Goal: Navigation & Orientation: Find specific page/section

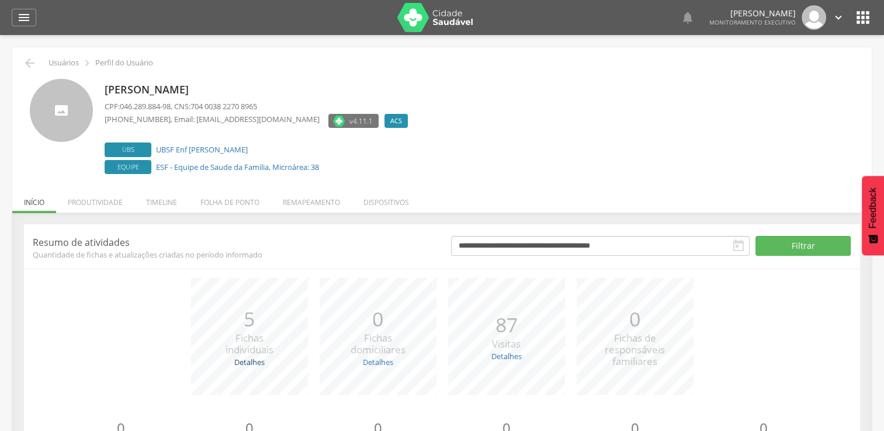
click at [248, 360] on link "Detalhes" at bounding box center [249, 362] width 30 height 11
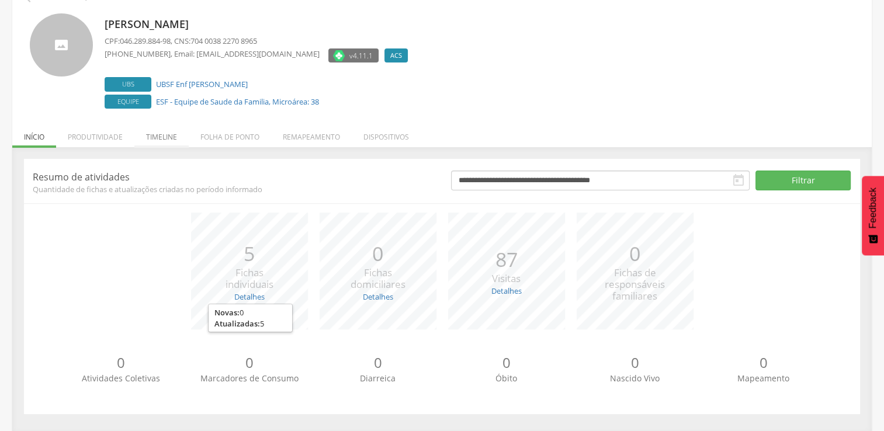
click at [171, 133] on li "Timeline" at bounding box center [161, 133] width 54 height 27
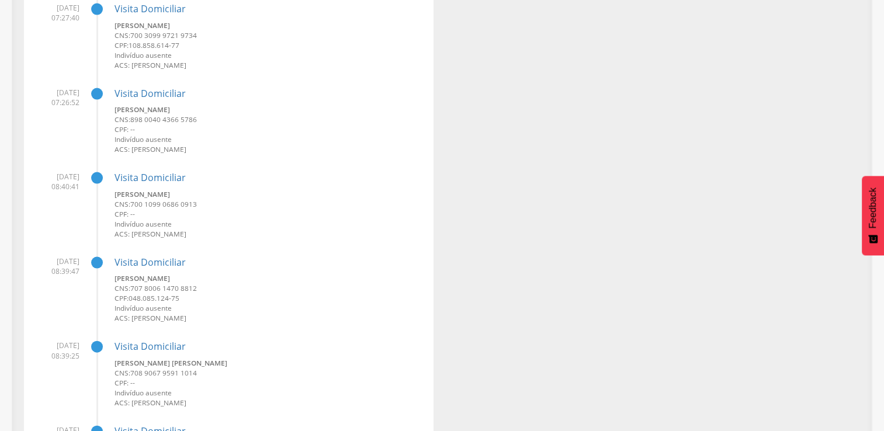
scroll to position [2416, 0]
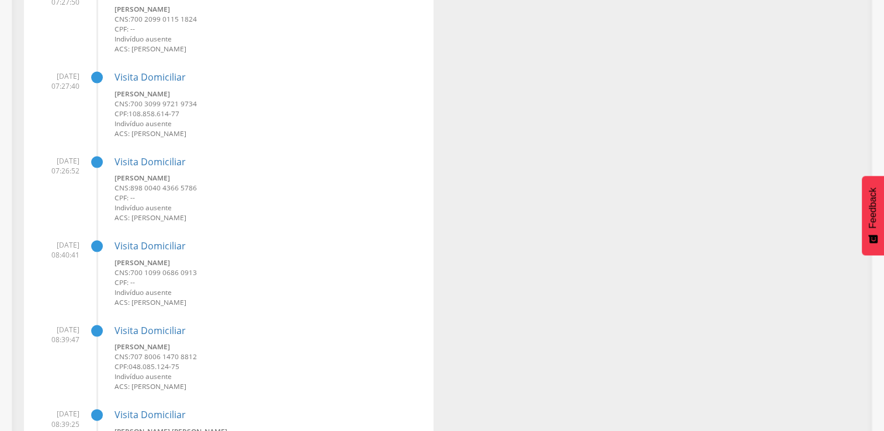
click at [124, 174] on small "[PERSON_NAME]" at bounding box center [270, 178] width 310 height 10
drag, startPoint x: 115, startPoint y: 176, endPoint x: 204, endPoint y: 176, distance: 90.0
click at [204, 176] on small "[PERSON_NAME]" at bounding box center [270, 178] width 310 height 10
copy small "[PERSON_NAME]"
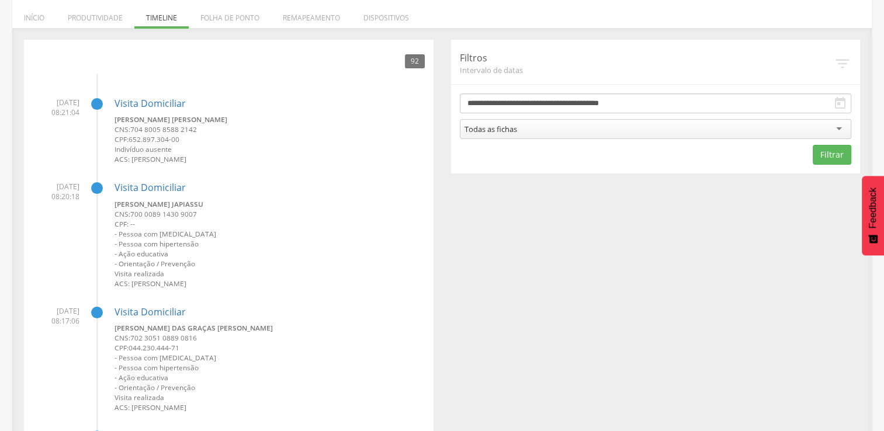
scroll to position [0, 0]
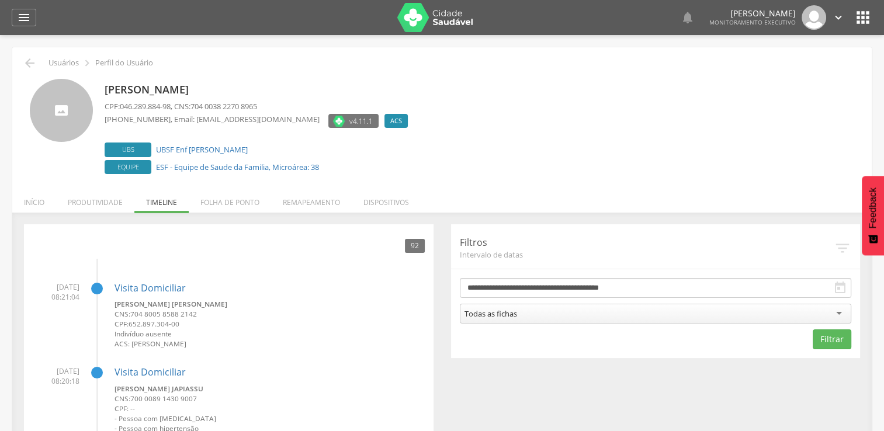
click at [140, 148] on span "Ubs" at bounding box center [128, 150] width 47 height 15
click at [136, 167] on span "Equipe" at bounding box center [128, 167] width 47 height 15
click at [349, 116] on span "v4.11.1" at bounding box center [360, 121] width 23 height 12
click at [384, 122] on label "ACS" at bounding box center [395, 121] width 23 height 14
click at [33, 64] on icon "" at bounding box center [30, 63] width 14 height 14
